Goal: Task Accomplishment & Management: Manage account settings

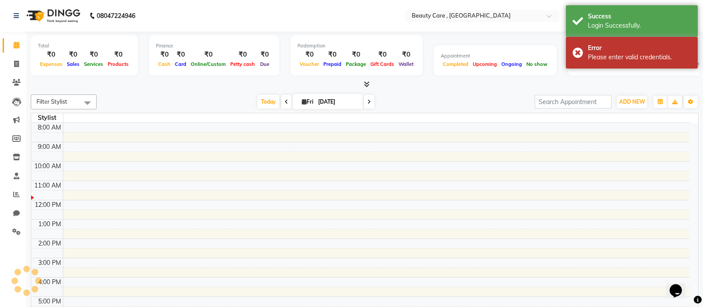
select select "en"
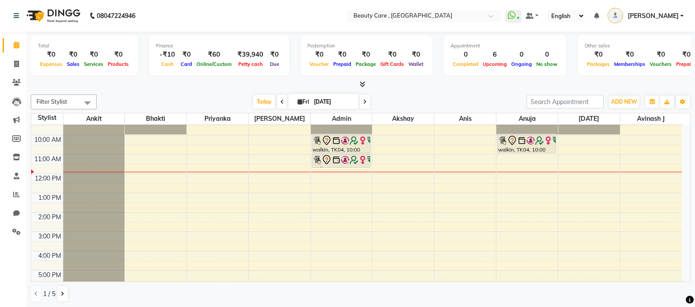
scroll to position [68, 0]
click at [198, 234] on div "6:00 AM 7:00 AM 8:00 AM 9:00 AM 10:00 AM 11:00 AM 12:00 PM 1:00 PM 2:00 PM 3:00…" at bounding box center [356, 211] width 651 height 309
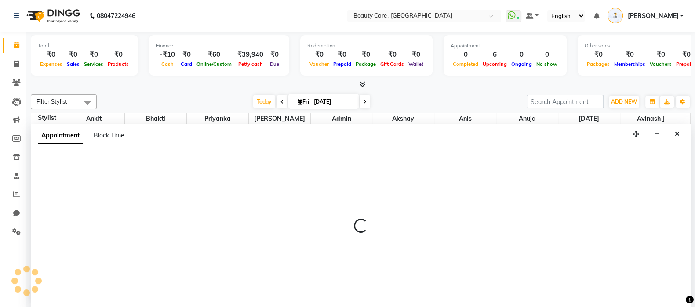
scroll to position [0, 0]
select select "65"
select select "900"
select select "tentative"
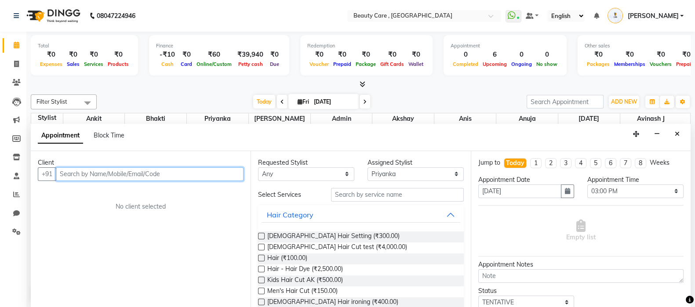
click at [199, 172] on input "text" at bounding box center [150, 174] width 188 height 14
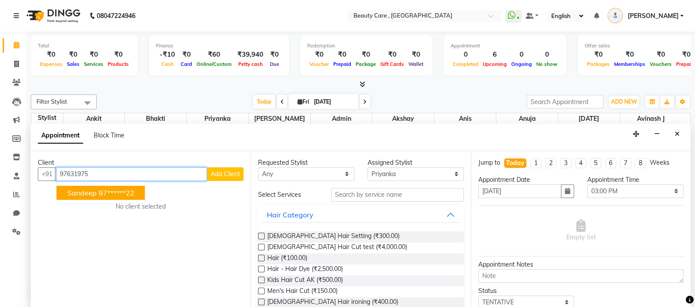
click at [121, 194] on ngb-highlight "97******22" at bounding box center [116, 193] width 36 height 9
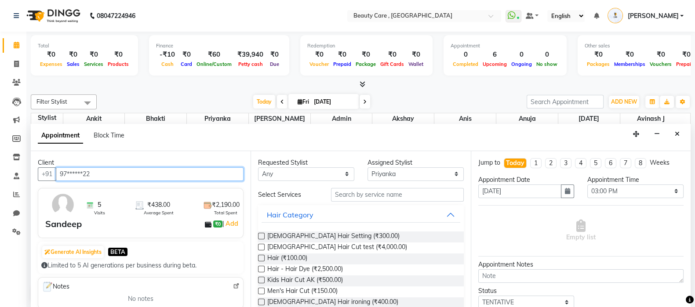
type input "97******22"
click at [262, 269] on label at bounding box center [261, 269] width 7 height 7
click at [262, 269] on input "checkbox" at bounding box center [261, 270] width 6 height 6
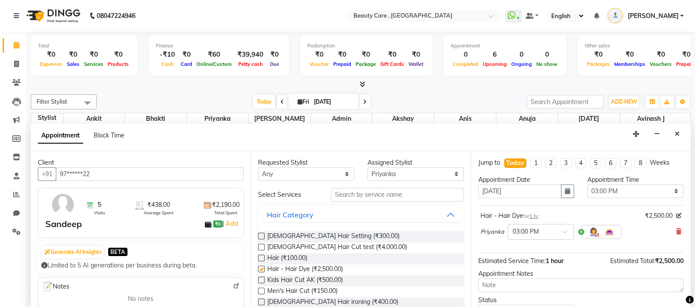
checkbox input "false"
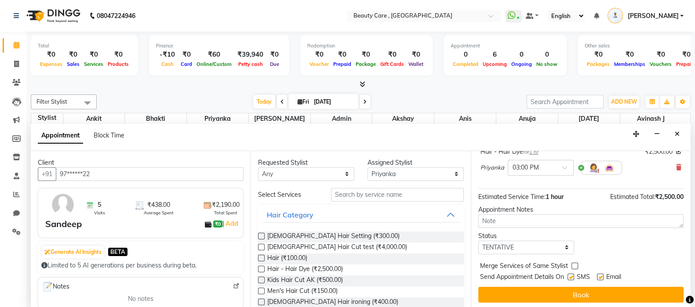
scroll to position [65, 0]
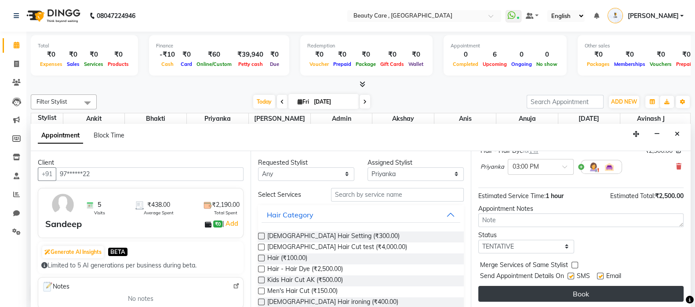
click at [554, 286] on button "Book" at bounding box center [580, 294] width 205 height 16
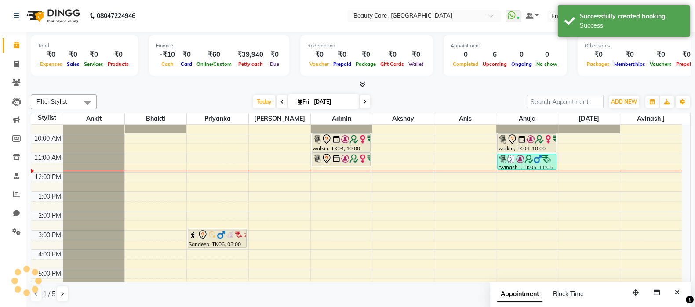
scroll to position [0, 0]
click at [277, 221] on div "6:00 AM 7:00 AM 8:00 AM 9:00 AM 10:00 AM 11:00 AM 12:00 PM 1:00 PM 2:00 PM 3:00…" at bounding box center [356, 211] width 651 height 309
select select "34760"
select select "870"
select select "tentative"
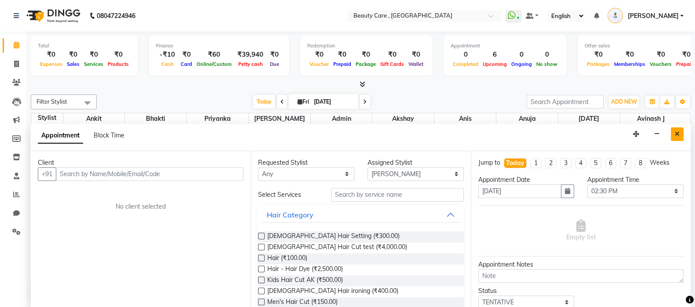
click at [679, 132] on icon "Close" at bounding box center [677, 134] width 5 height 6
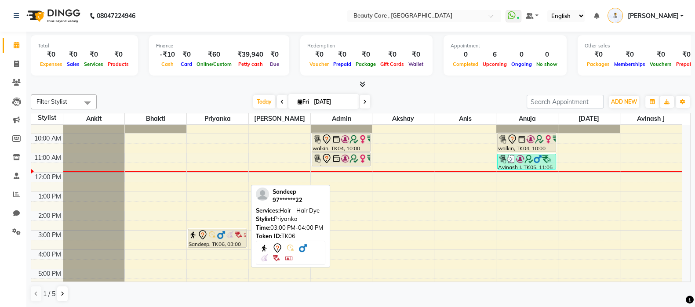
click at [215, 239] on div "Sandeep, TK06, 03:00 PM-04:00 PM, Hair - Hair Dye" at bounding box center [217, 238] width 58 height 18
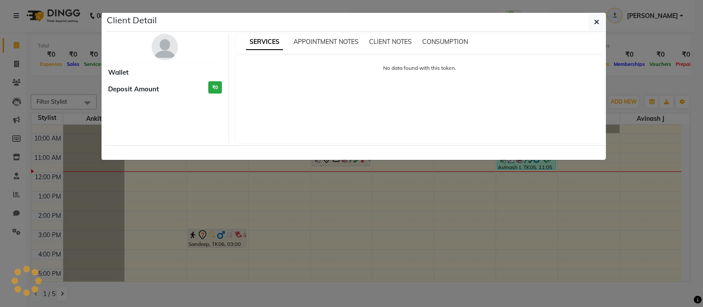
select select "7"
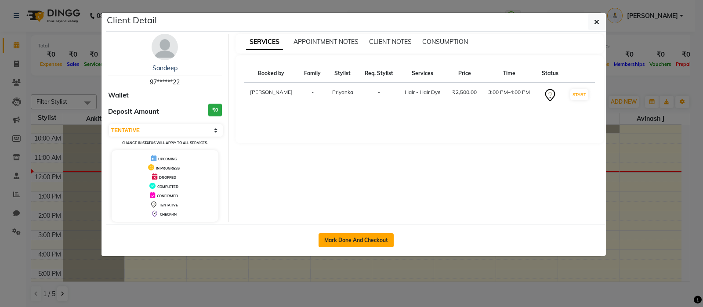
click at [358, 237] on button "Mark Done And Checkout" at bounding box center [356, 240] width 75 height 14
select select "service"
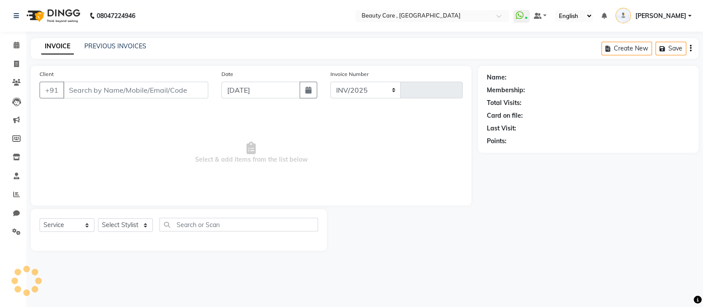
select select "5646"
type input "3056"
type input "97******22"
select select "65"
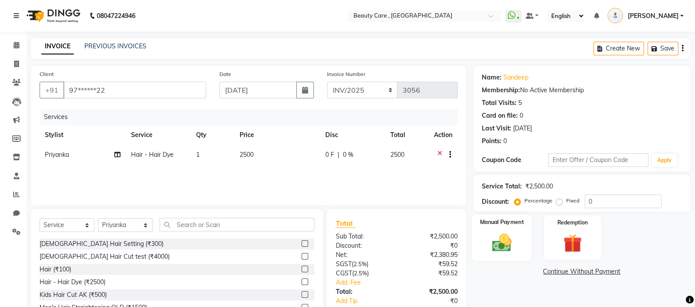
click at [505, 242] on img at bounding box center [501, 243] width 31 height 22
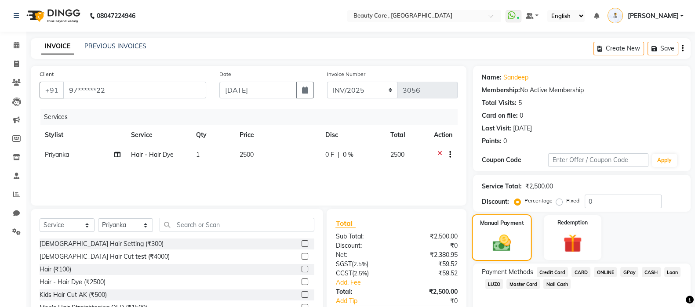
scroll to position [54, 0]
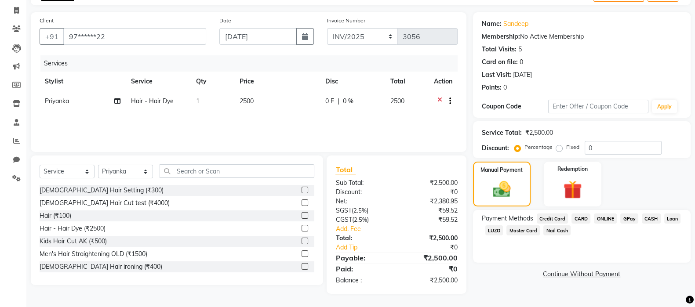
click at [575, 219] on span "CARD" at bounding box center [580, 219] width 19 height 10
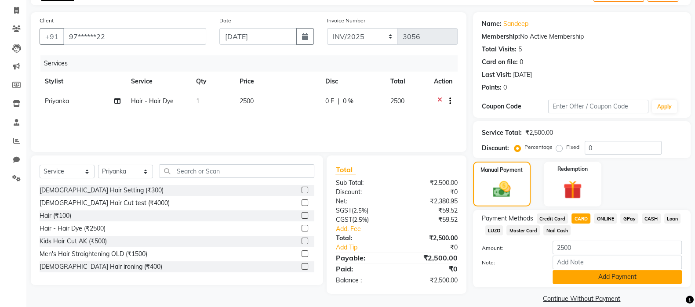
scroll to position [66, 0]
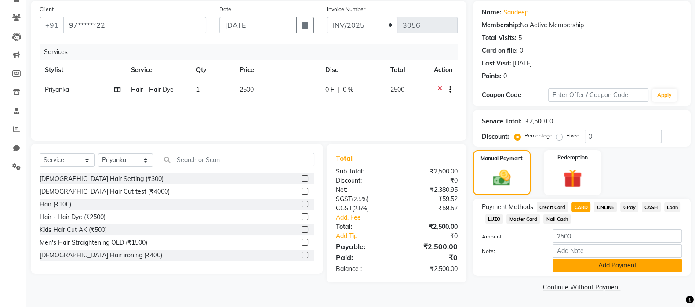
click at [571, 270] on button "Add Payment" at bounding box center [617, 266] width 129 height 14
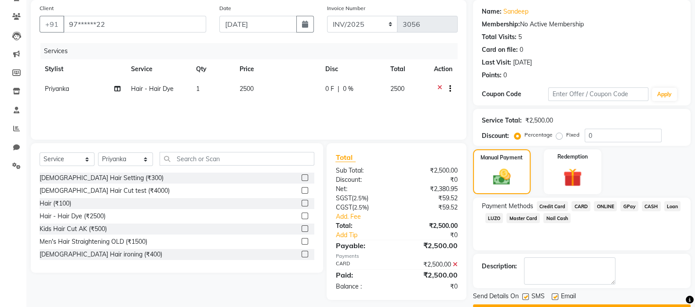
scroll to position [90, 0]
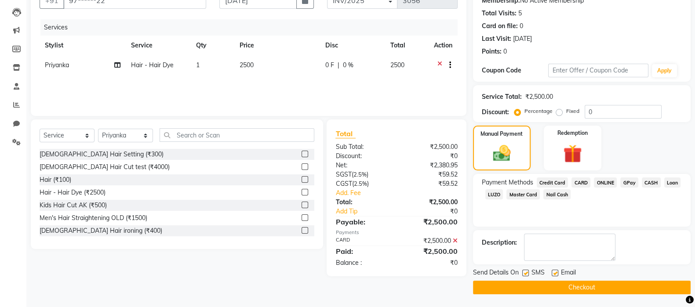
click at [567, 289] on button "Checkout" at bounding box center [582, 288] width 218 height 14
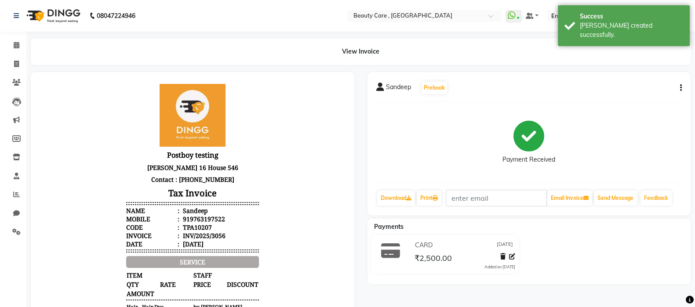
scroll to position [7, 0]
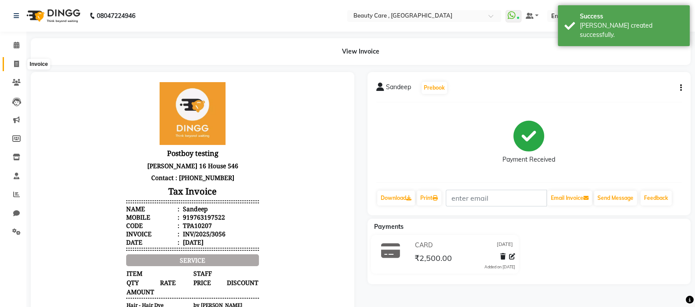
click at [14, 64] on icon at bounding box center [16, 64] width 5 height 7
select select "service"
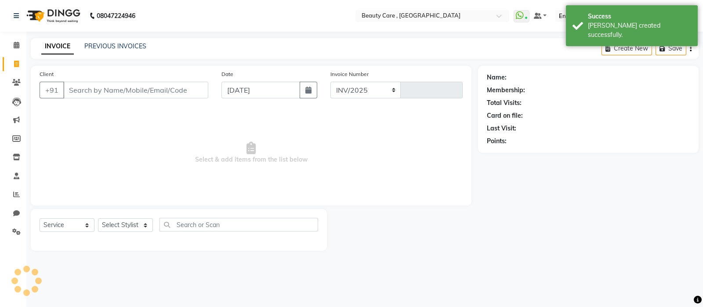
select select "5646"
type input "3057"
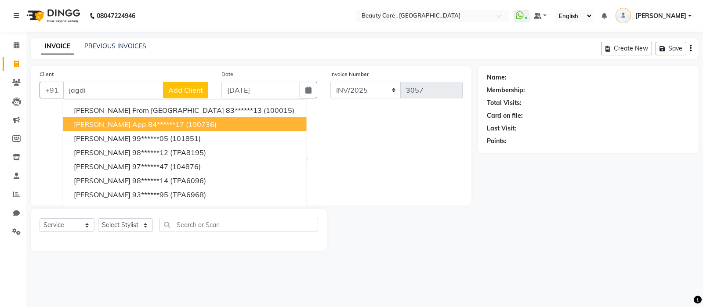
click at [148, 127] on ngb-highlight "84******17" at bounding box center [166, 124] width 36 height 9
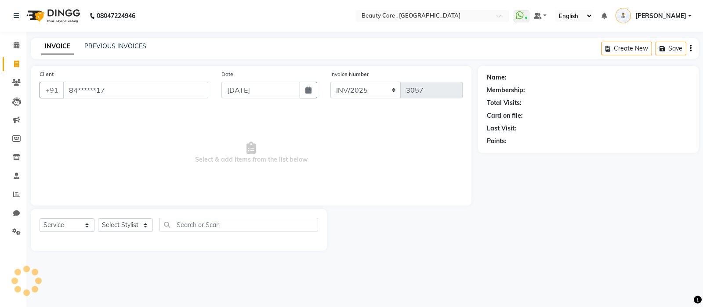
type input "84******17"
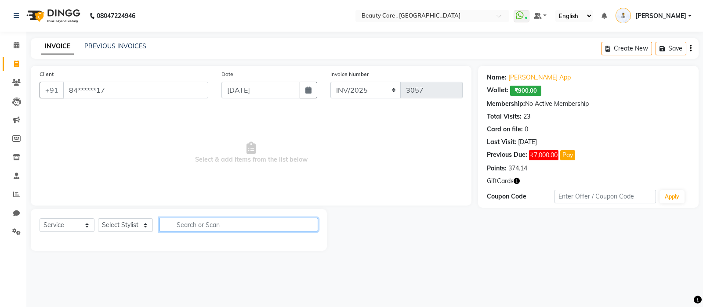
click at [182, 225] on input "text" at bounding box center [239, 225] width 159 height 14
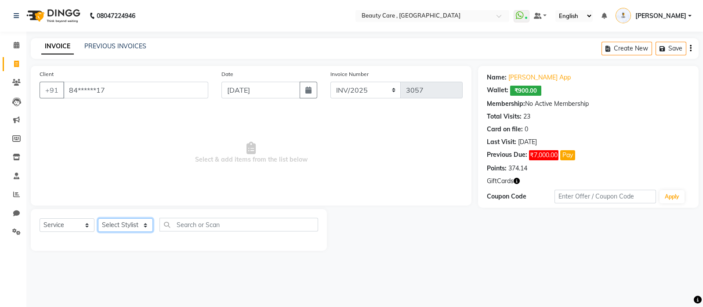
click at [131, 228] on select "Select Stylist Admin Akshay Anis Ankit [PERSON_NAME] [DATE] Avinash [PERSON_NAM…" at bounding box center [125, 225] width 55 height 14
select select "41773"
click at [98, 219] on select "Select Stylist Admin Akshay Anis Ankit [PERSON_NAME] [DATE] Avinash [PERSON_NAM…" at bounding box center [125, 225] width 55 height 14
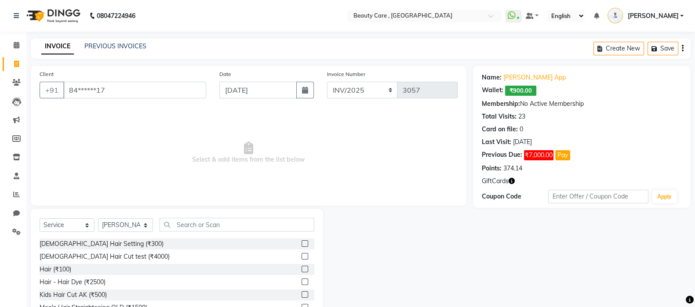
click at [302, 244] on label at bounding box center [305, 243] width 7 height 7
click at [302, 244] on input "checkbox" at bounding box center [305, 244] width 6 height 6
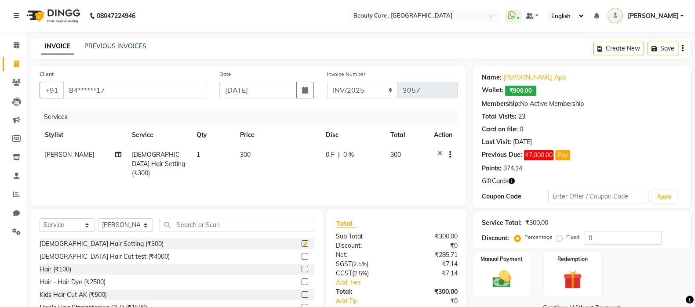
checkbox input "false"
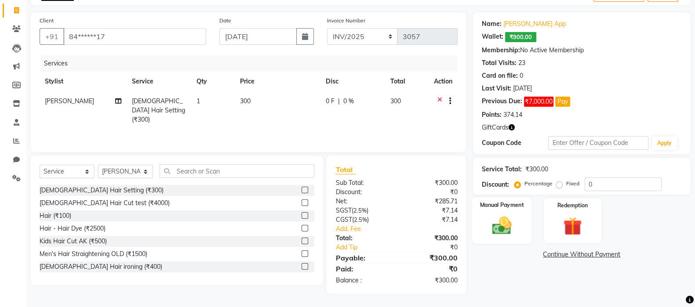
click at [502, 239] on div "Manual Payment" at bounding box center [502, 220] width 60 height 47
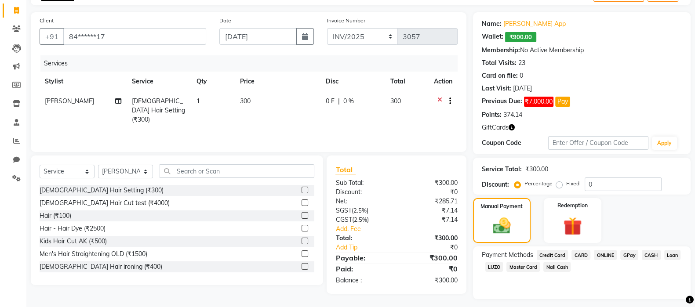
click at [584, 250] on span "CARD" at bounding box center [580, 255] width 19 height 10
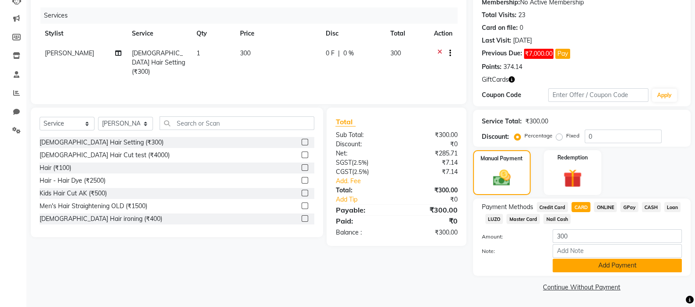
click at [574, 264] on button "Add Payment" at bounding box center [617, 266] width 129 height 14
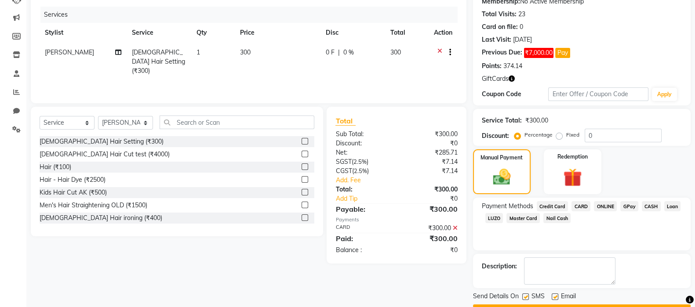
click at [624, 305] on button "Checkout" at bounding box center [582, 312] width 218 height 14
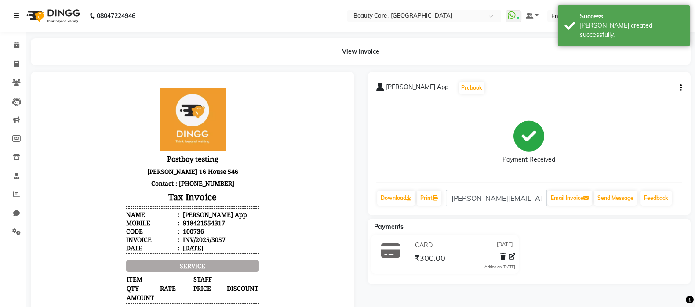
click at [15, 18] on icon at bounding box center [16, 16] width 5 height 6
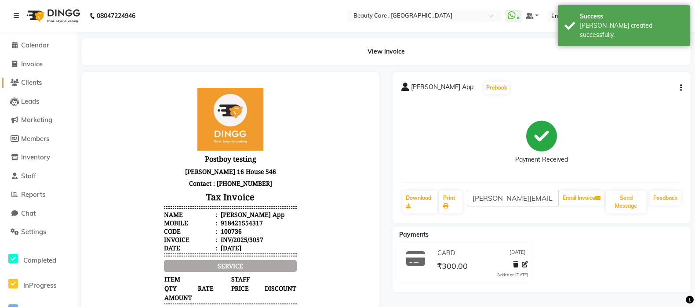
click at [35, 80] on span "Clients" at bounding box center [31, 82] width 21 height 8
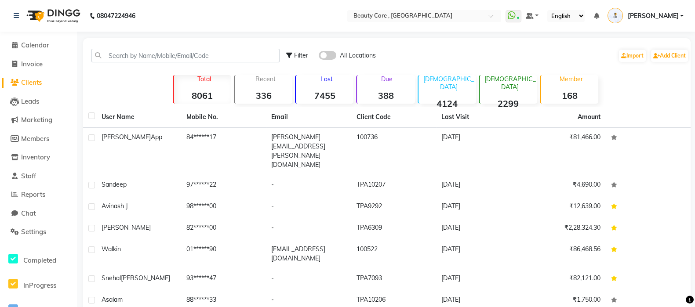
click at [35, 80] on span "Clients" at bounding box center [31, 82] width 21 height 8
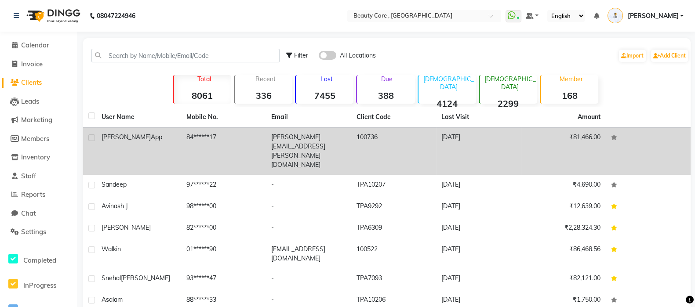
click at [131, 133] on div "[PERSON_NAME] App" at bounding box center [139, 137] width 74 height 9
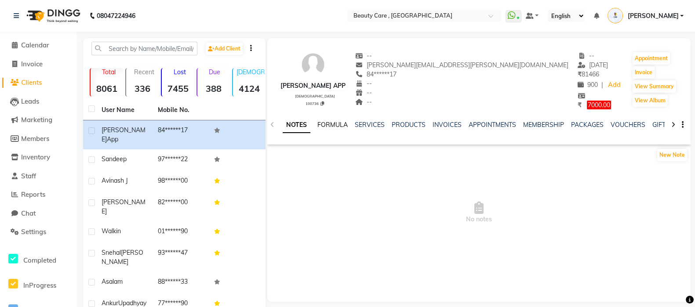
click at [341, 128] on link "FORMULA" at bounding box center [332, 125] width 30 height 8
click at [373, 126] on link "SERVICES" at bounding box center [369, 125] width 30 height 8
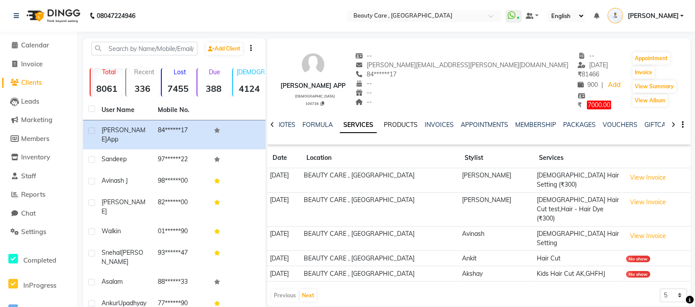
click at [407, 122] on link "PRODUCTS" at bounding box center [401, 125] width 34 height 8
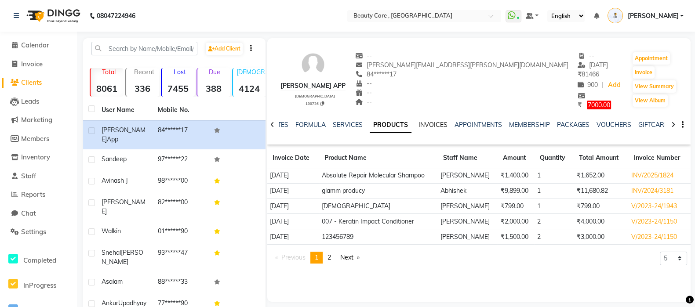
click at [426, 124] on link "INVOICES" at bounding box center [432, 125] width 29 height 8
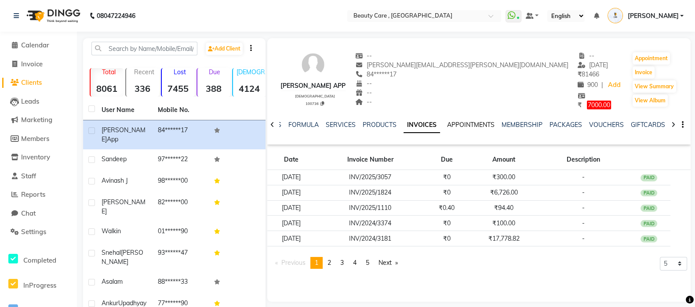
click at [476, 125] on link "APPOINTMENTS" at bounding box center [470, 125] width 47 height 8
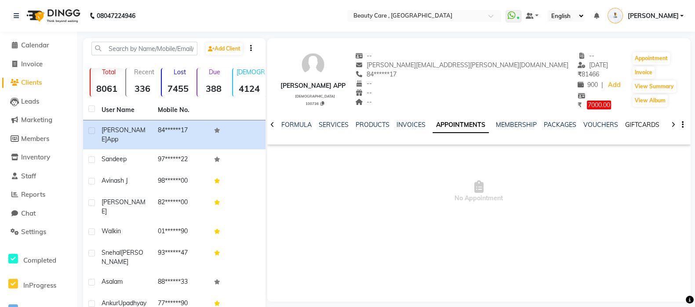
scroll to position [0, 142]
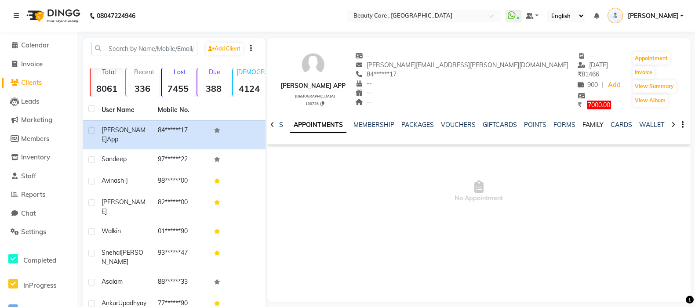
click at [584, 124] on link "FAMILY" at bounding box center [592, 125] width 21 height 8
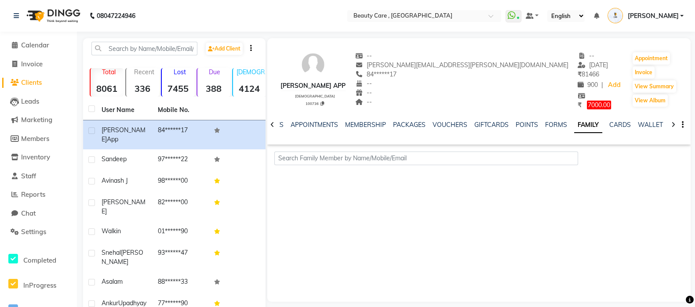
scroll to position [0, 90]
click at [21, 95] on li "Leads" at bounding box center [38, 101] width 77 height 19
click at [21, 100] on span "Leads" at bounding box center [30, 101] width 18 height 8
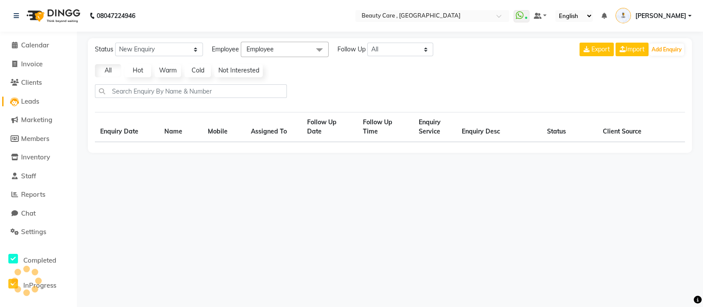
select select "10"
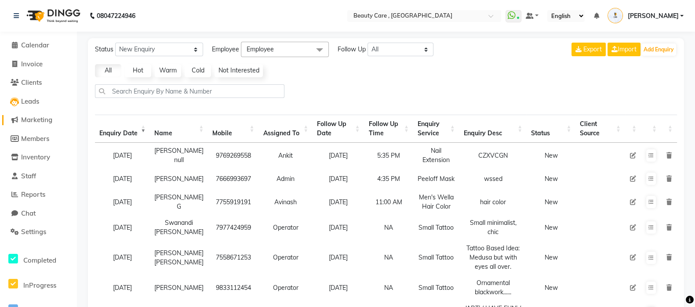
click at [31, 121] on span "Marketing" at bounding box center [36, 120] width 31 height 8
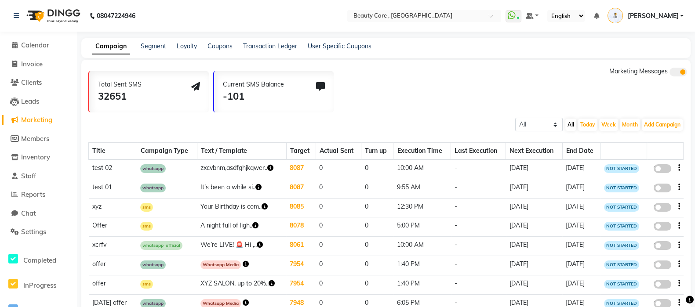
click at [149, 50] on div "Segment" at bounding box center [153, 46] width 25 height 9
click at [160, 45] on link "Segment" at bounding box center [153, 46] width 25 height 8
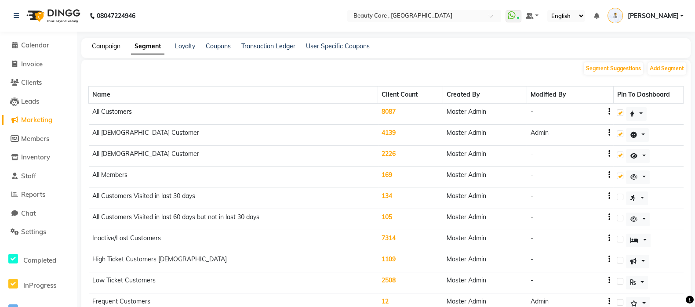
click at [104, 48] on link "Campaign" at bounding box center [106, 46] width 29 height 8
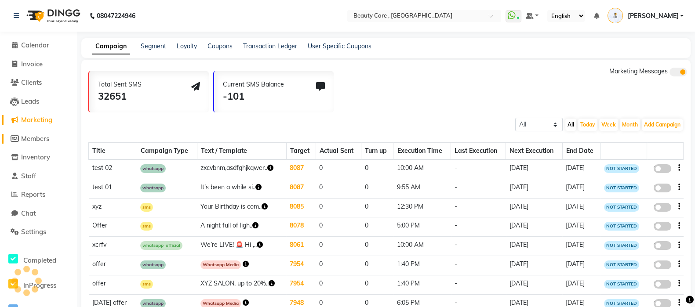
click at [35, 139] on span "Members" at bounding box center [35, 139] width 28 height 8
select select
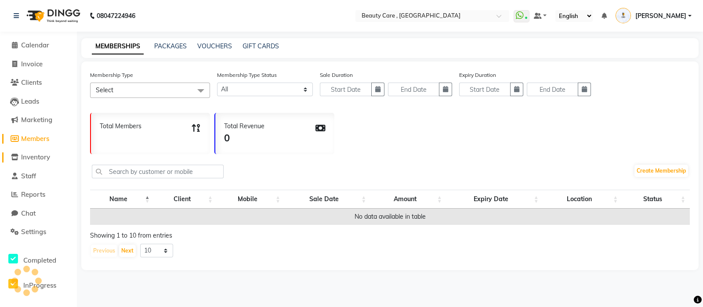
click at [38, 157] on span "Inventory" at bounding box center [35, 157] width 29 height 8
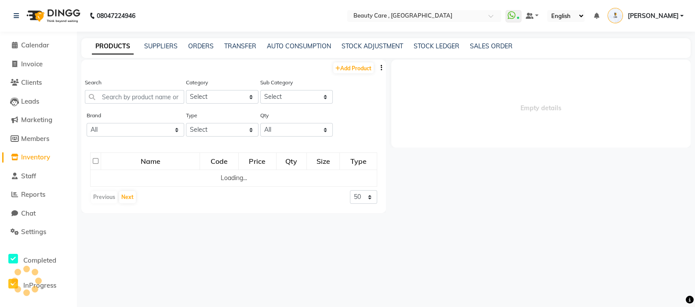
select select
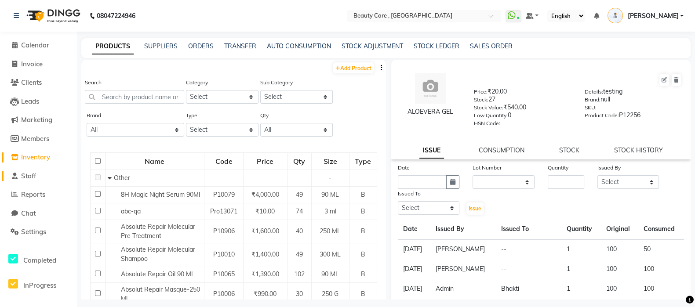
click at [33, 173] on span "Staff" at bounding box center [28, 176] width 15 height 8
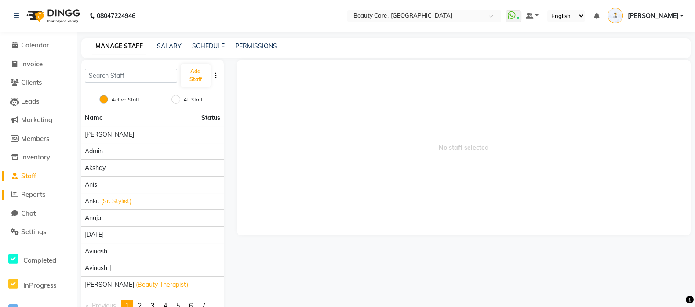
click at [40, 195] on span "Reports" at bounding box center [33, 194] width 24 height 8
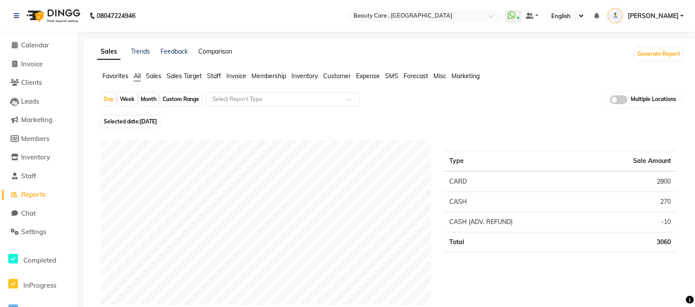
click at [218, 50] on link "Comparison" at bounding box center [215, 51] width 34 height 8
select select "single_date"
select select "single_date_dash"
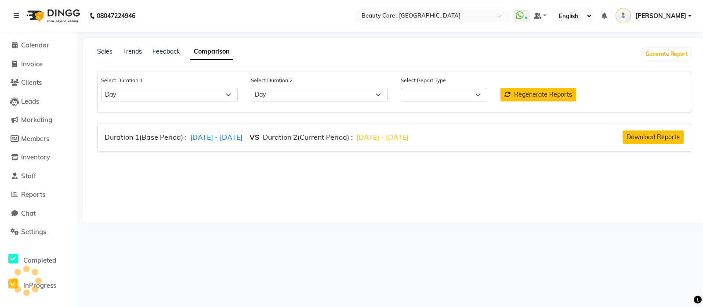
select select "comparison_report"
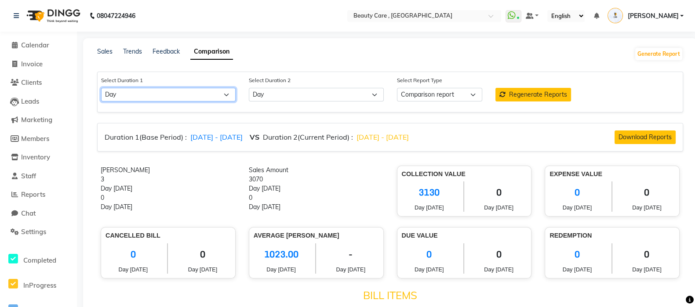
click at [209, 99] on select "Select Day Week Month Custom" at bounding box center [168, 95] width 135 height 14
select select "month"
click at [101, 88] on select "Select Day Week Month Custom" at bounding box center [168, 95] width 135 height 14
select select "10"
select select "2025"
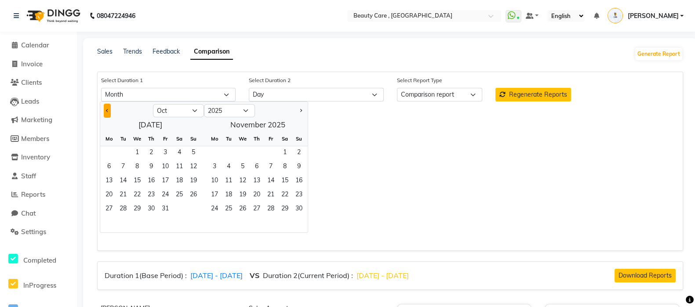
click at [108, 109] on button "Previous month" at bounding box center [107, 111] width 7 height 14
select select "8"
click at [161, 155] on span "1" at bounding box center [165, 153] width 14 height 14
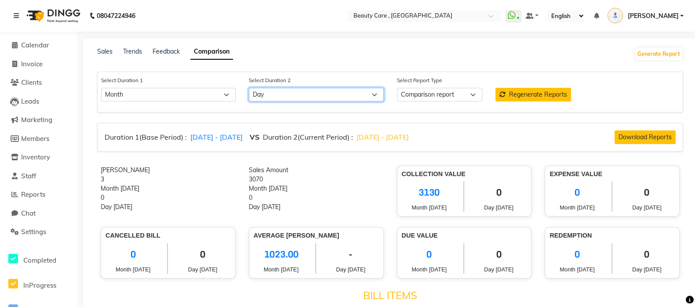
click at [367, 100] on select "Select Day Week Month Custom" at bounding box center [316, 95] width 135 height 14
select select "month_dash"
click at [249, 88] on select "Select Day Week Month Custom" at bounding box center [316, 95] width 135 height 14
select select "10"
select select "2025"
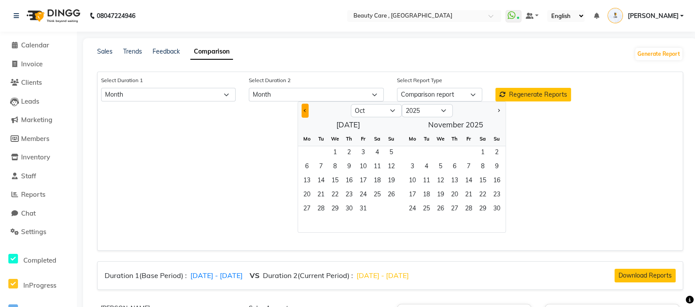
click at [306, 114] on button "Previous month" at bounding box center [305, 111] width 7 height 14
select select "9"
click at [307, 152] on span "1" at bounding box center [307, 153] width 14 height 14
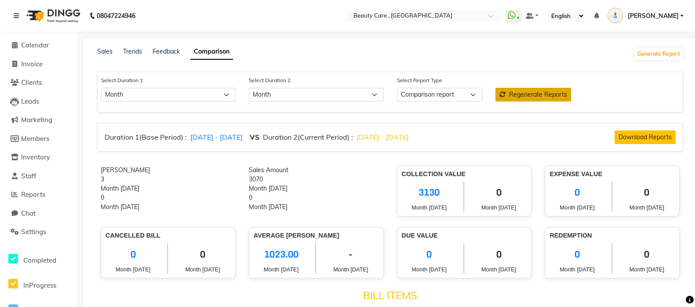
click at [550, 96] on span "Regenerate Reports" at bounding box center [538, 95] width 58 height 8
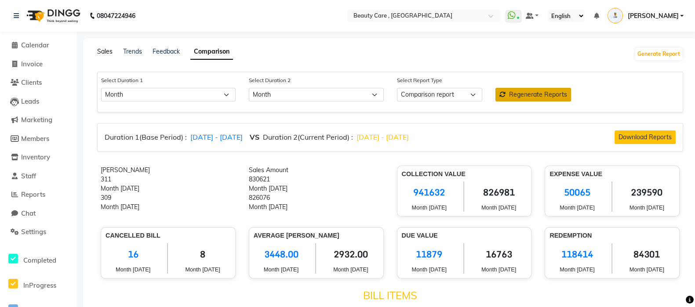
click at [102, 53] on link "Sales" at bounding box center [104, 51] width 15 height 8
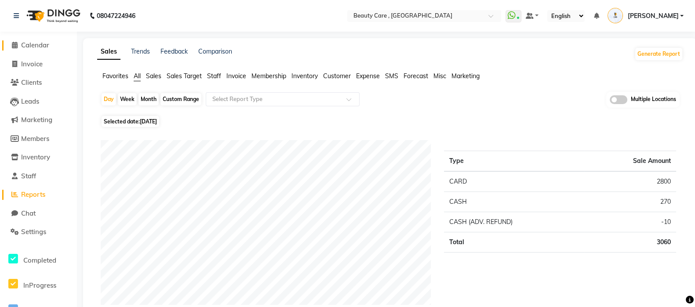
click at [35, 45] on span "Calendar" at bounding box center [35, 45] width 28 height 8
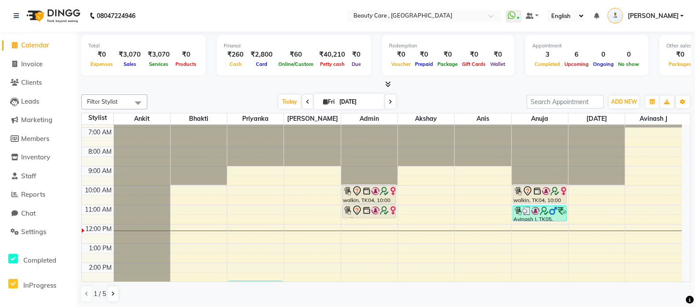
scroll to position [12, 0]
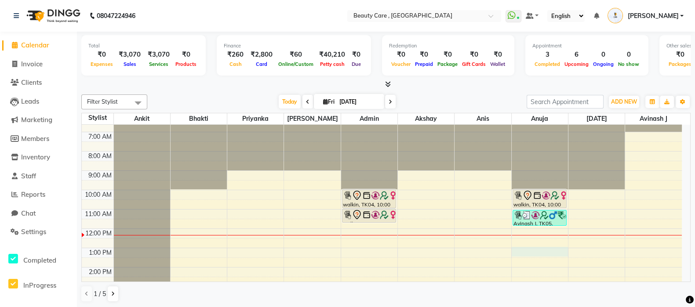
click at [544, 254] on div "6:00 AM 7:00 AM 8:00 AM 9:00 AM 10:00 AM 11:00 AM 12:00 PM 1:00 PM 2:00 PM 3:00…" at bounding box center [382, 267] width 600 height 309
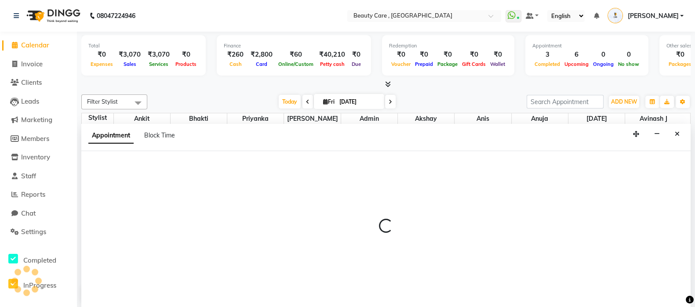
scroll to position [0, 0]
select select "68255"
select select "780"
select select "tentative"
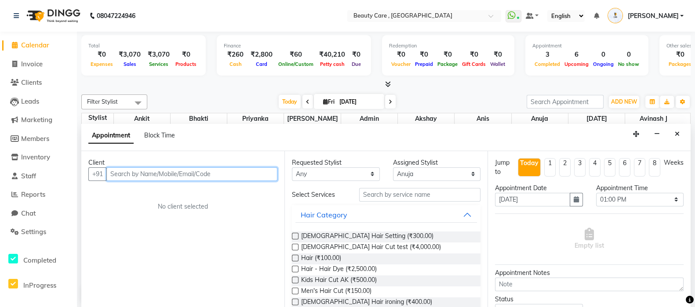
click at [190, 178] on input "text" at bounding box center [191, 174] width 171 height 14
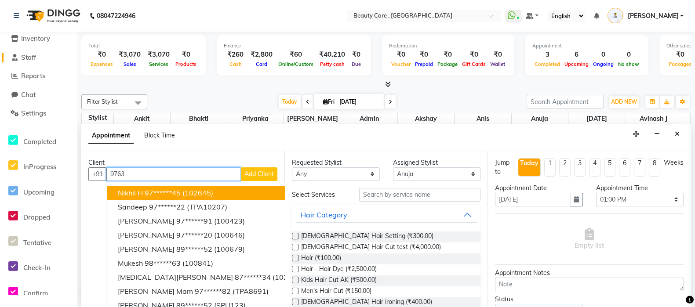
scroll to position [229, 0]
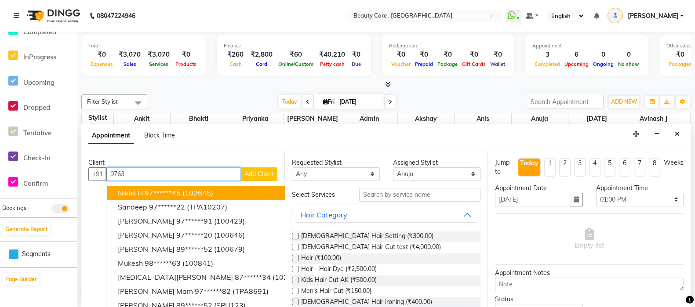
type input "9763"
click at [14, 253] on icon at bounding box center [14, 254] width 10 height 11
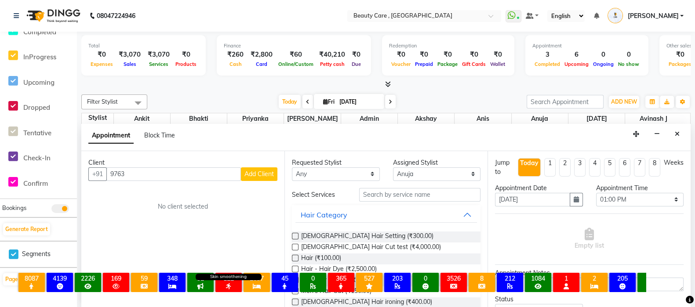
click at [227, 283] on span "Skin smoothening" at bounding box center [228, 287] width 5 height 8
click at [227, 275] on div "122" at bounding box center [228, 279] width 23 height 8
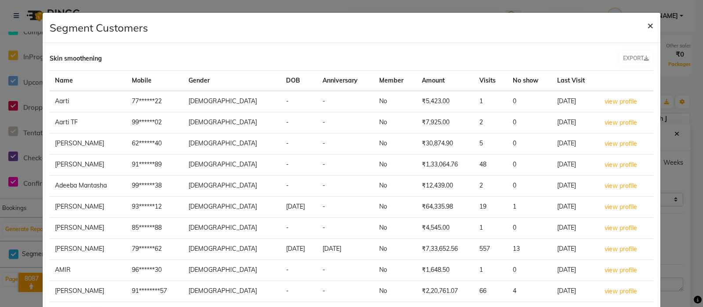
click at [647, 29] on span "×" at bounding box center [650, 24] width 6 height 13
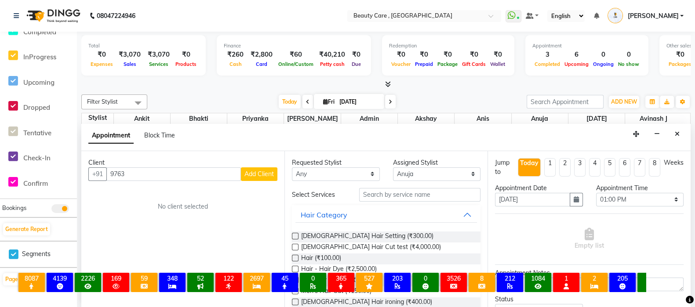
scroll to position [0, 0]
click at [190, 107] on div "[DATE] [DATE]" at bounding box center [337, 101] width 371 height 13
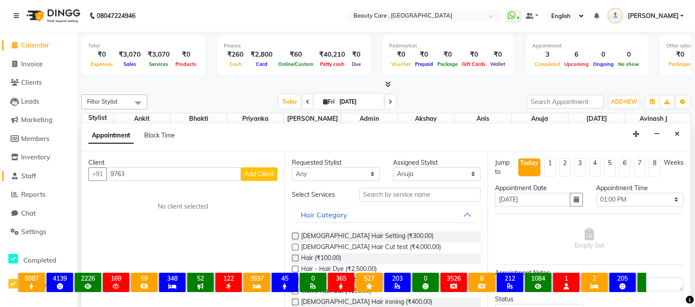
click at [34, 178] on span "Staff" at bounding box center [28, 176] width 15 height 8
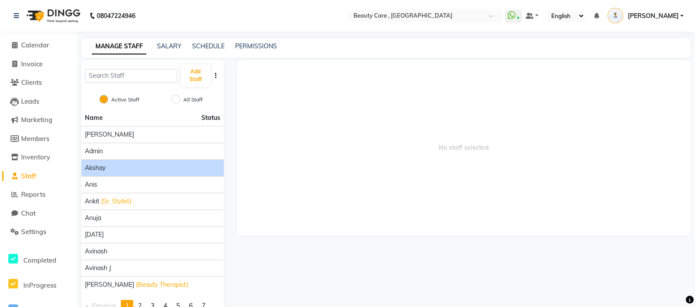
click at [107, 160] on li "Akshay" at bounding box center [152, 168] width 142 height 17
click at [106, 166] on div "Akshay" at bounding box center [152, 168] width 135 height 9
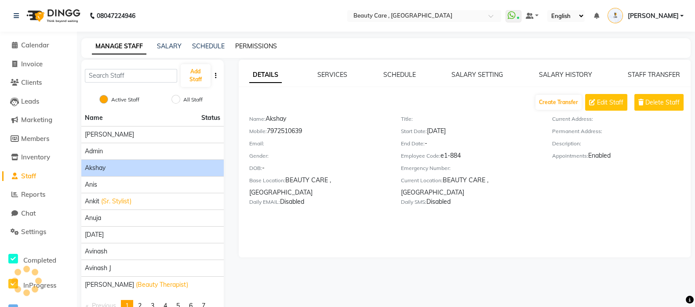
click at [248, 49] on link "PERMISSIONS" at bounding box center [256, 46] width 42 height 8
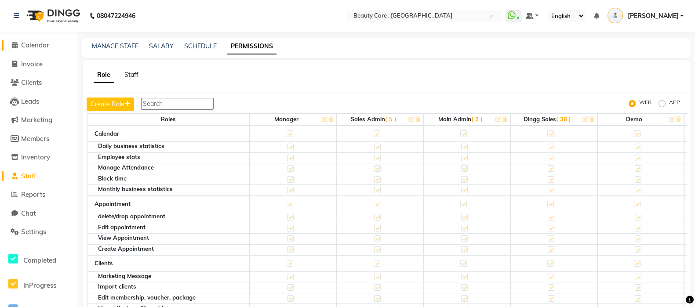
click at [16, 45] on icon at bounding box center [15, 45] width 6 height 7
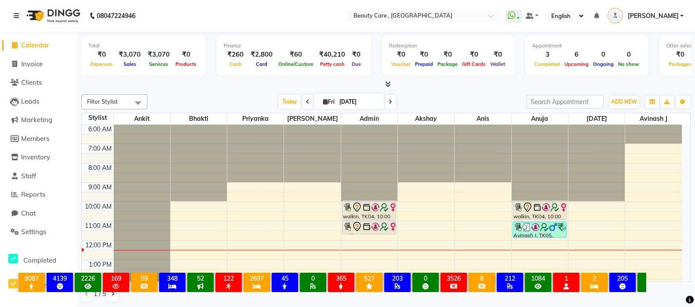
scroll to position [229, 0]
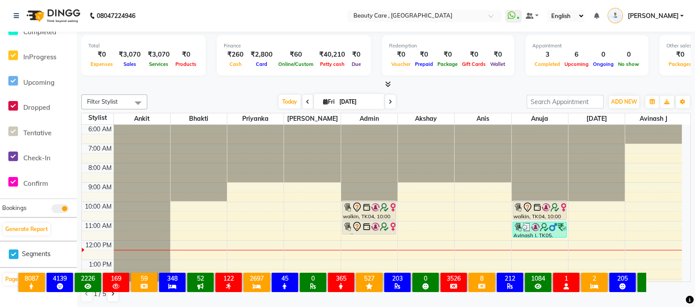
click at [13, 253] on icon at bounding box center [14, 254] width 10 height 11
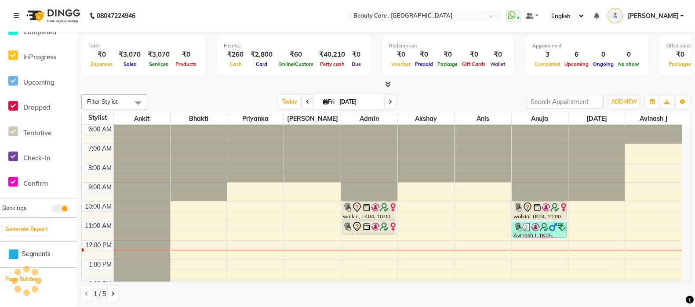
scroll to position [0, 0]
